Goal: Use online tool/utility: Utilize a website feature to perform a specific function

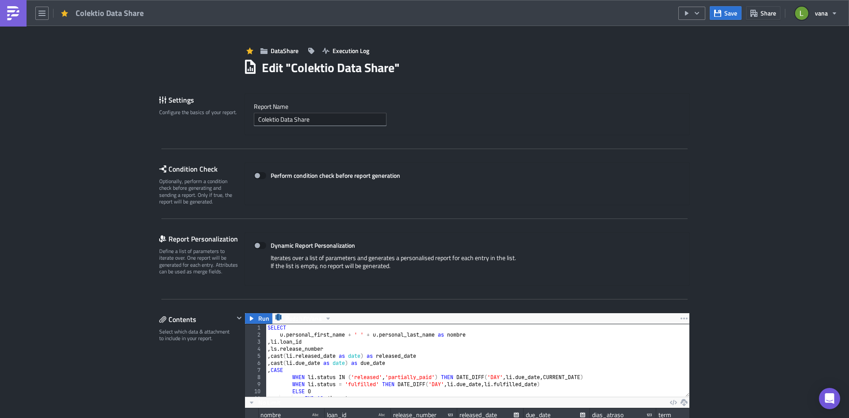
scroll to position [101, 444]
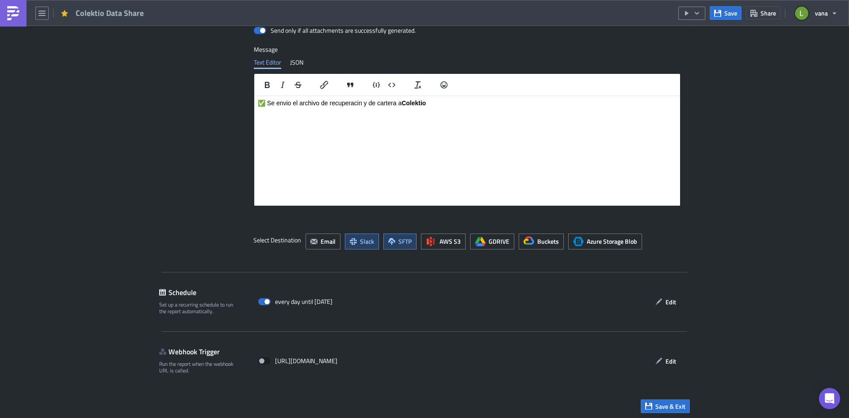
click at [15, 17] on img at bounding box center [13, 13] width 14 height 14
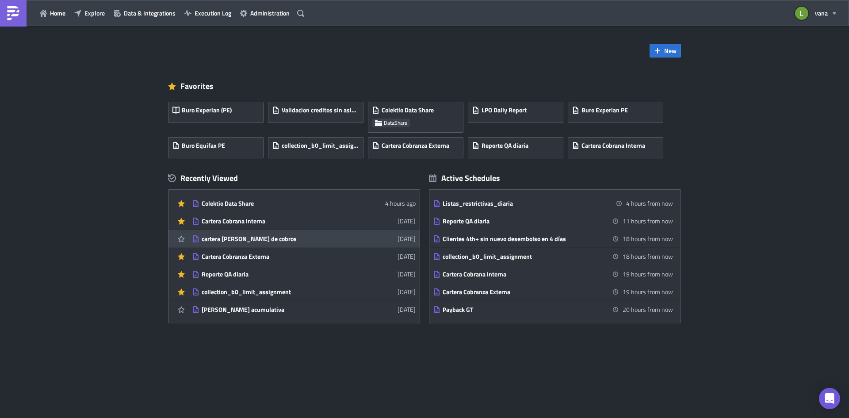
click at [283, 241] on div "cartera [PERSON_NAME] de cobros" at bounding box center [279, 239] width 155 height 8
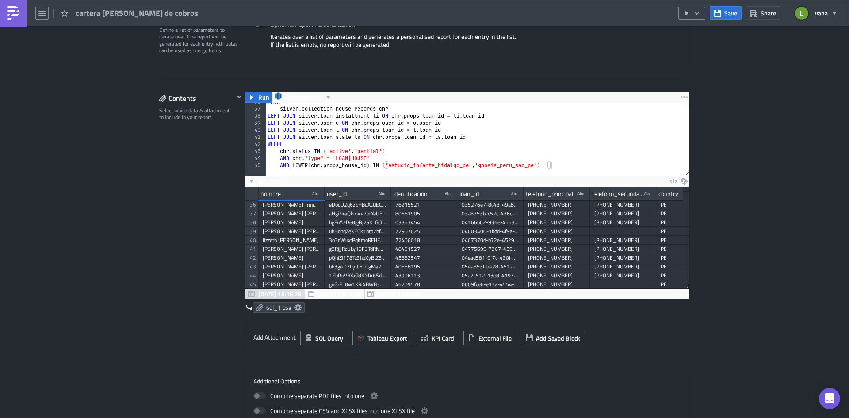
scroll to position [265, 0]
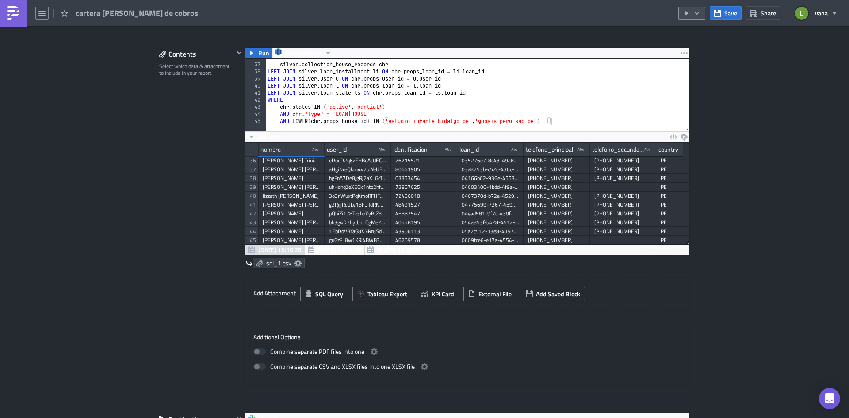
click at [695, 13] on icon "button" at bounding box center [696, 13] width 7 height 7
click at [696, 53] on link "Run Report" at bounding box center [718, 48] width 75 height 13
drag, startPoint x: 8, startPoint y: 17, endPoint x: 45, endPoint y: 24, distance: 37.7
click at [8, 17] on img at bounding box center [13, 13] width 14 height 14
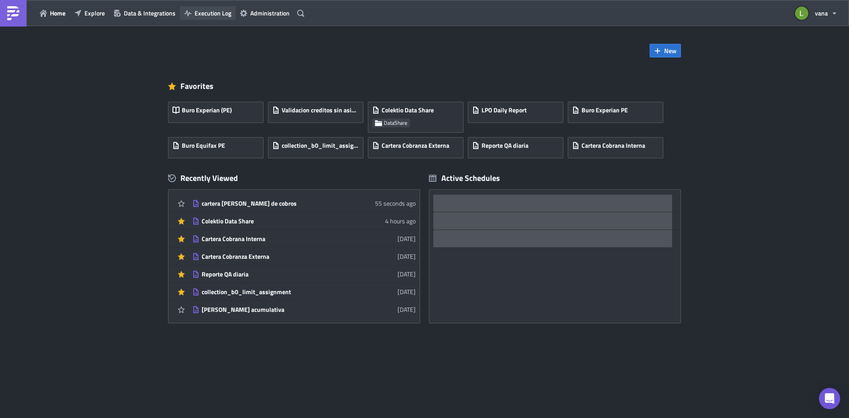
click at [210, 15] on span "Execution Log" at bounding box center [213, 12] width 37 height 9
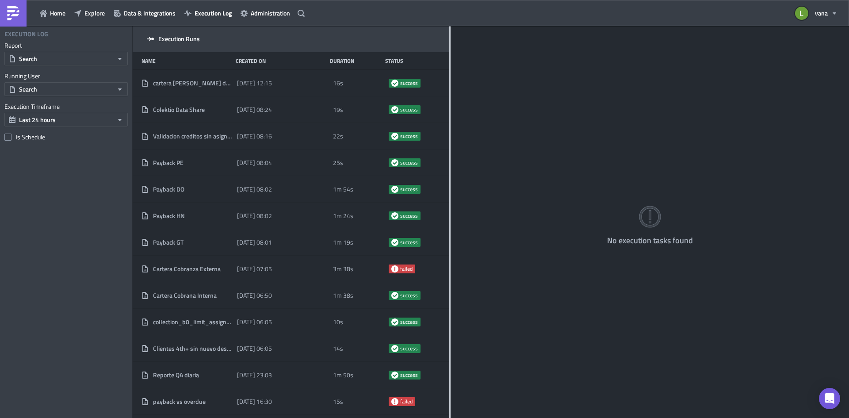
drag, startPoint x: 276, startPoint y: 115, endPoint x: 449, endPoint y: 116, distance: 173.4
click at [449, 116] on div at bounding box center [449, 222] width 1 height 393
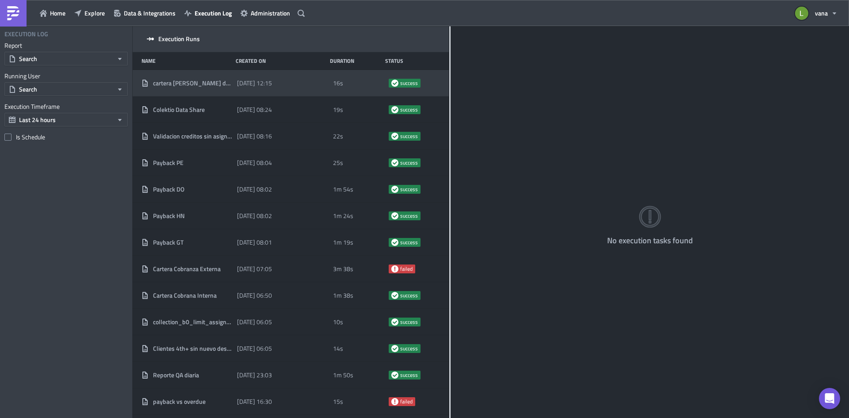
click at [227, 84] on div "cartera [PERSON_NAME] de cobros" at bounding box center [187, 83] width 91 height 8
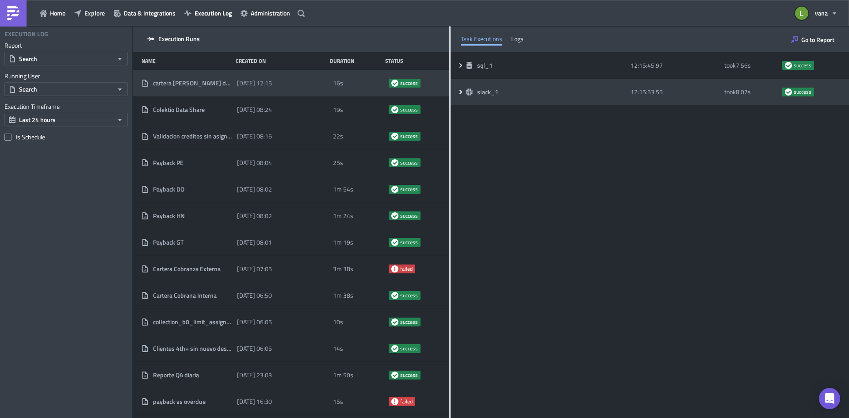
click at [461, 91] on icon at bounding box center [460, 91] width 7 height 7
